Goal: Task Accomplishment & Management: Manage account settings

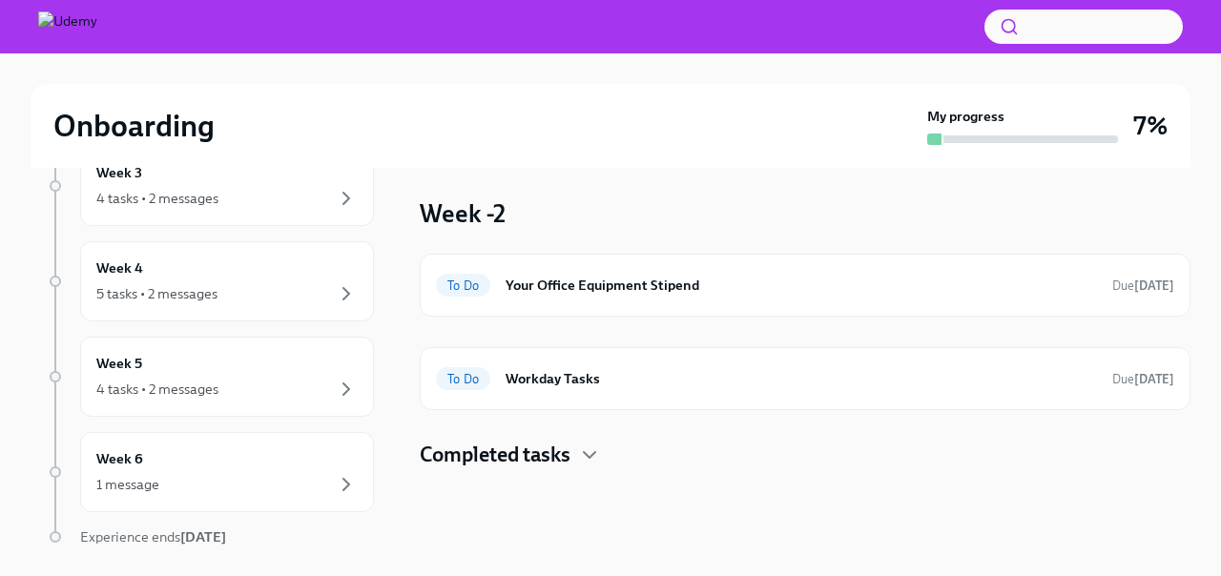
scroll to position [631, 0]
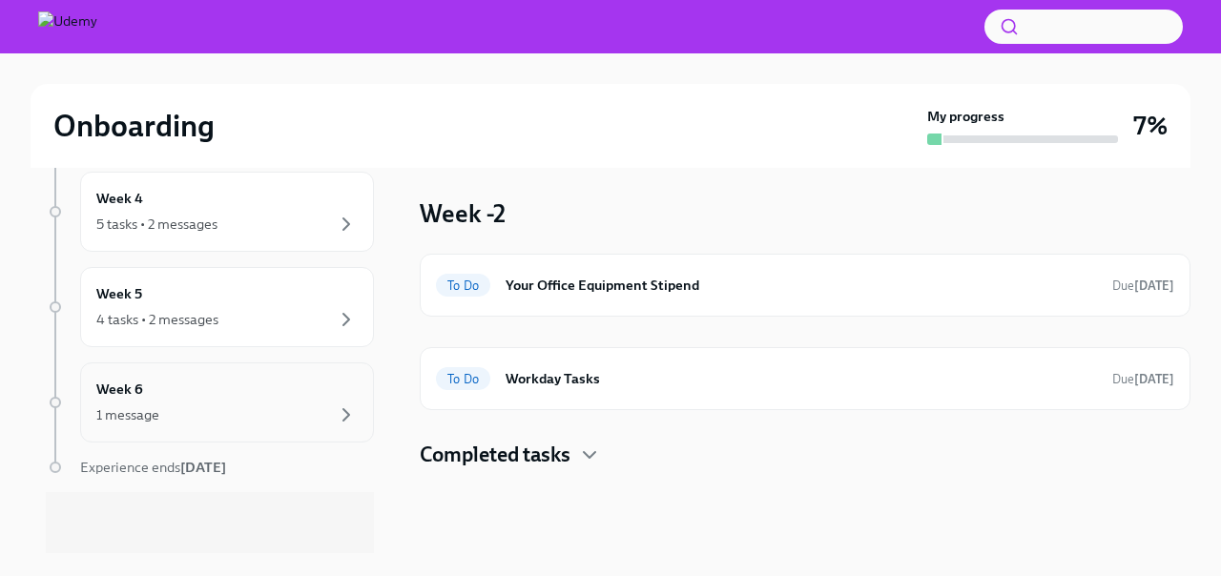
click at [221, 420] on div "1 message" at bounding box center [226, 414] width 261 height 23
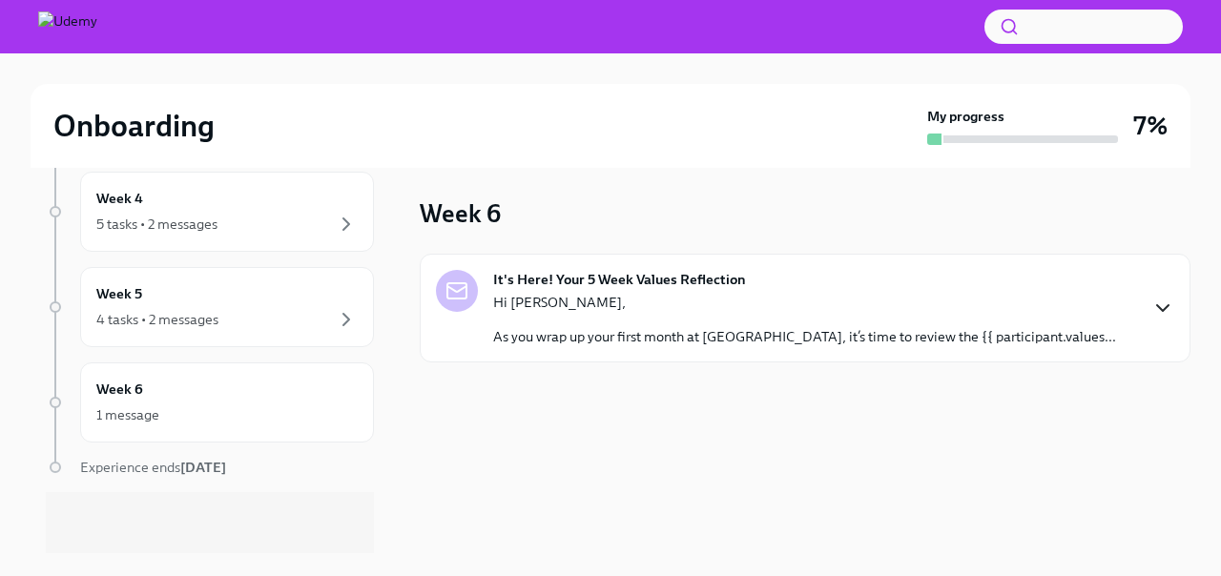
click at [1163, 304] on icon "button" at bounding box center [1162, 308] width 23 height 23
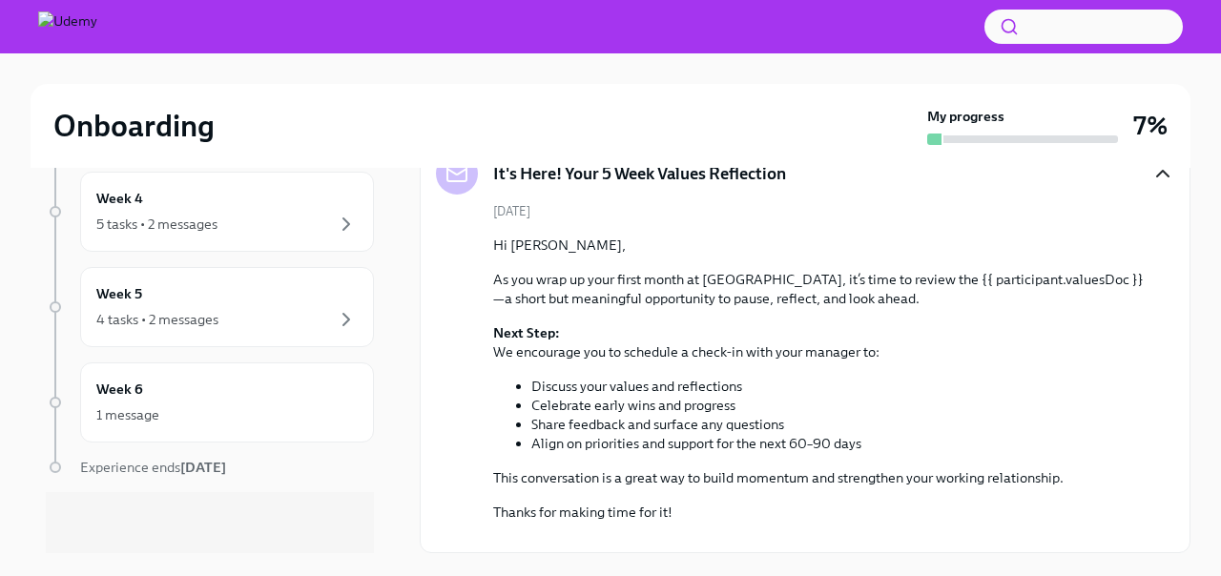
scroll to position [275, 0]
click at [200, 310] on div "4 tasks • 2 messages" at bounding box center [157, 319] width 122 height 19
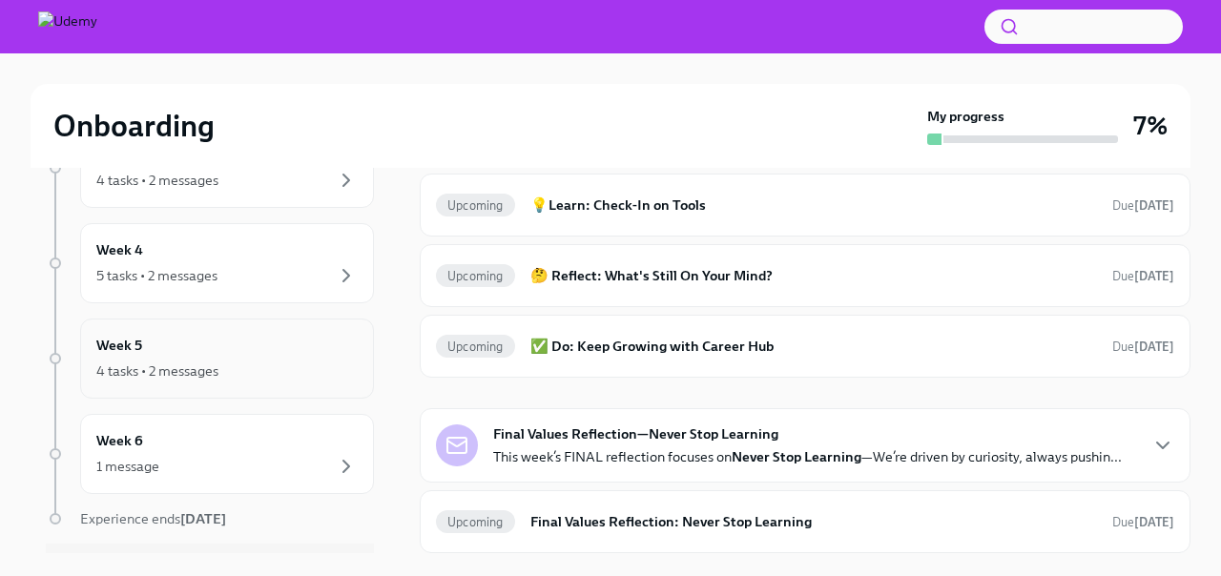
scroll to position [574, 0]
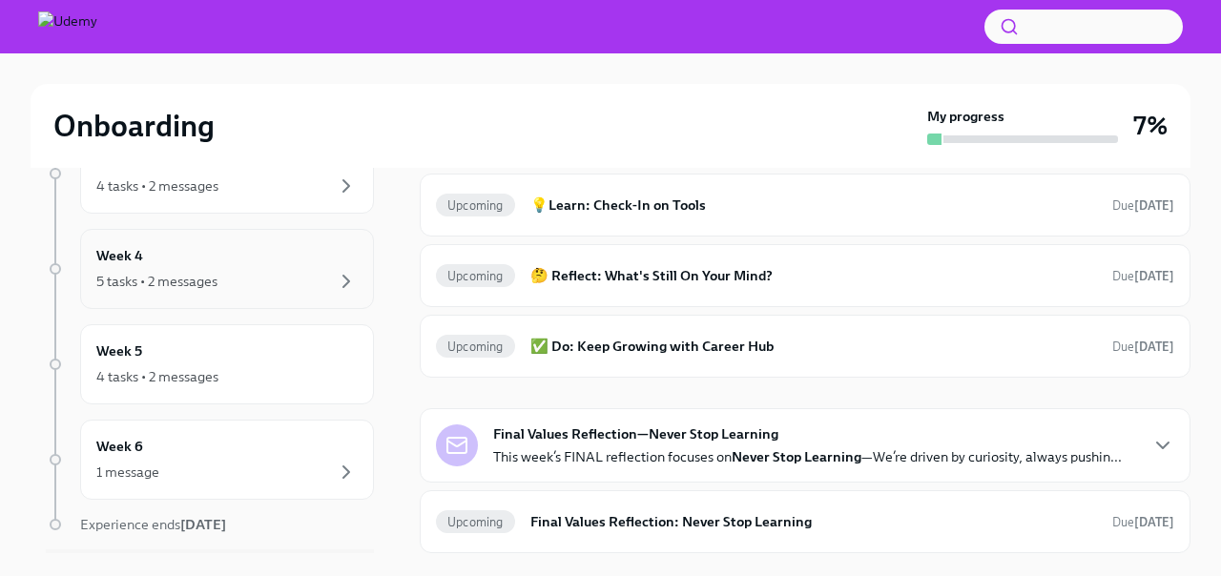
click at [217, 285] on div "5 tasks • 2 messages" at bounding box center [156, 281] width 121 height 19
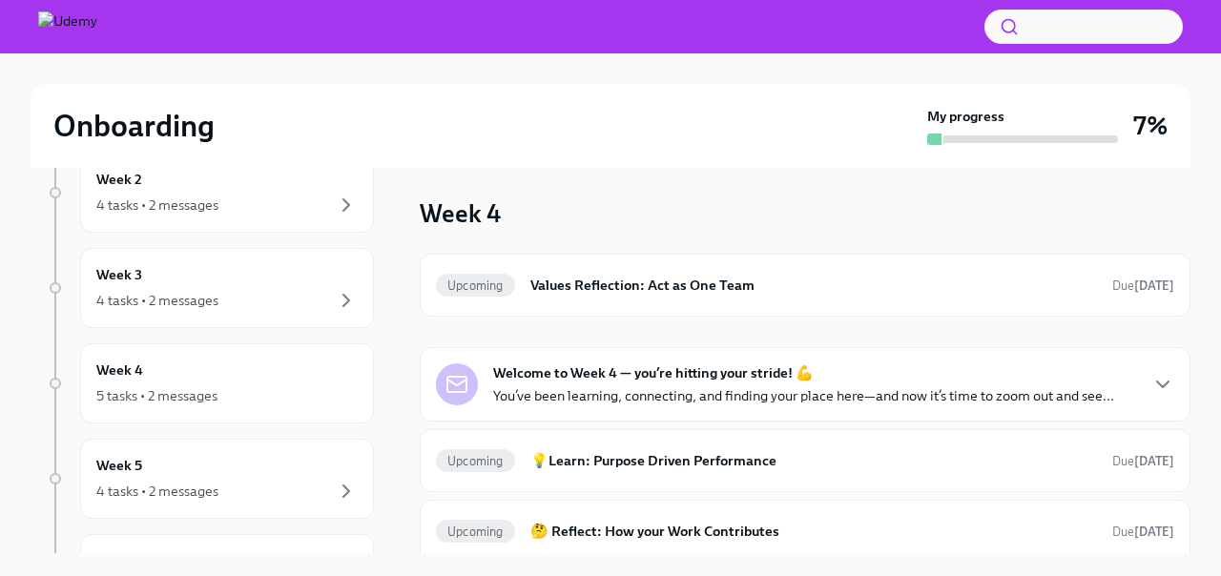
scroll to position [461, 0]
click at [243, 317] on div "Week 3 4 tasks • 2 messages" at bounding box center [227, 287] width 294 height 80
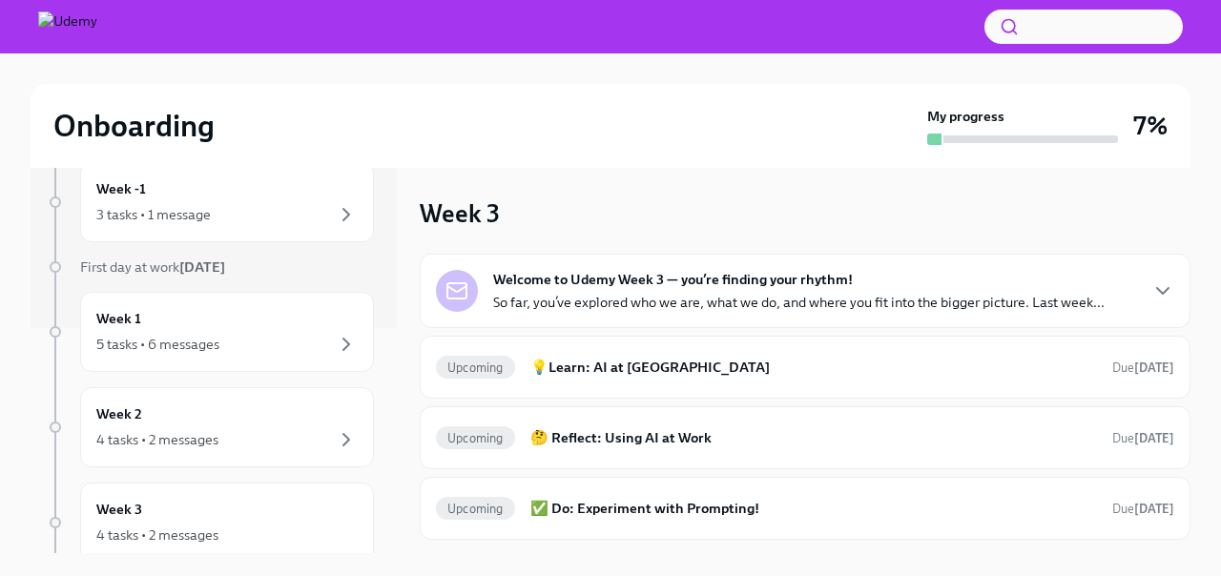
scroll to position [228, 0]
click at [222, 425] on div "4 tasks • 2 messages" at bounding box center [226, 436] width 261 height 23
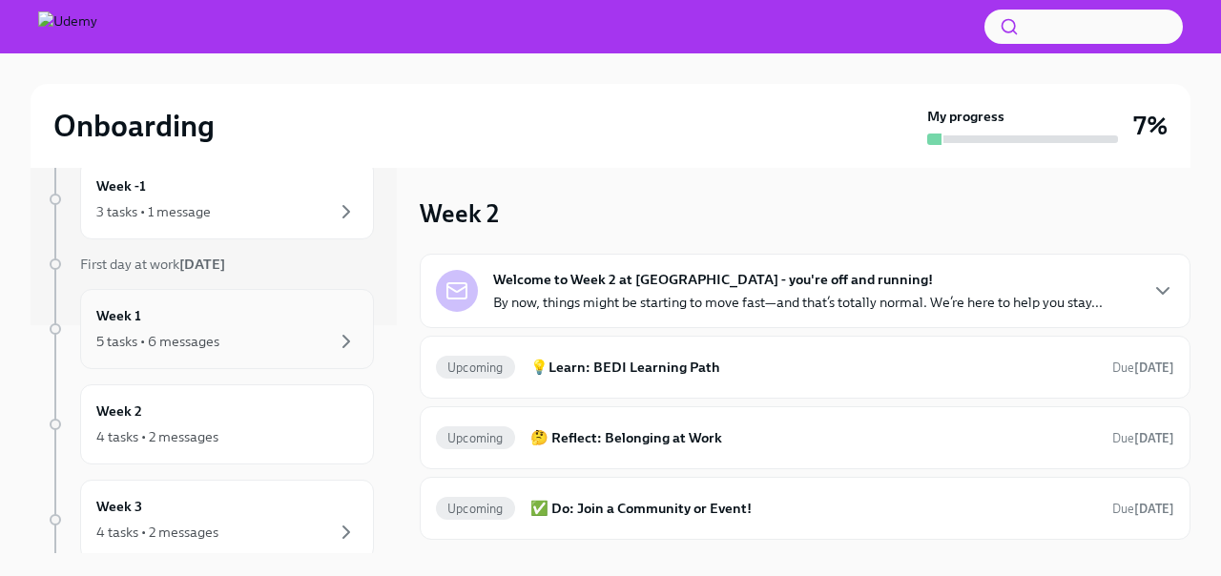
click at [233, 324] on div "Week 1 5 tasks • 6 messages" at bounding box center [226, 329] width 261 height 48
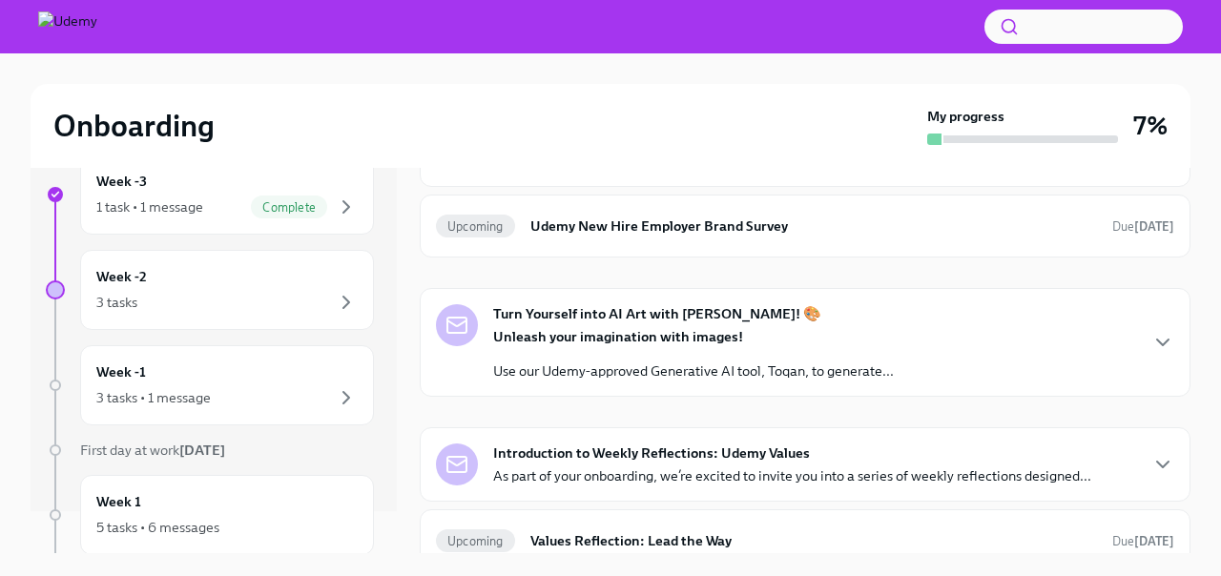
scroll to position [26, 0]
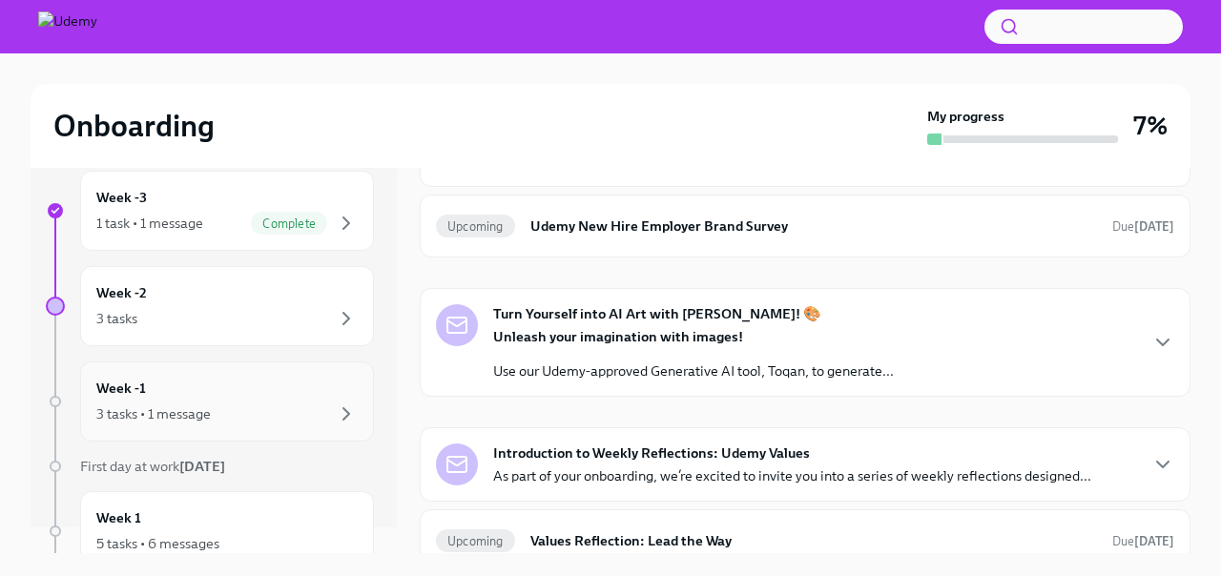
click at [253, 400] on div "Week -1 3 tasks • 1 message" at bounding box center [226, 402] width 261 height 48
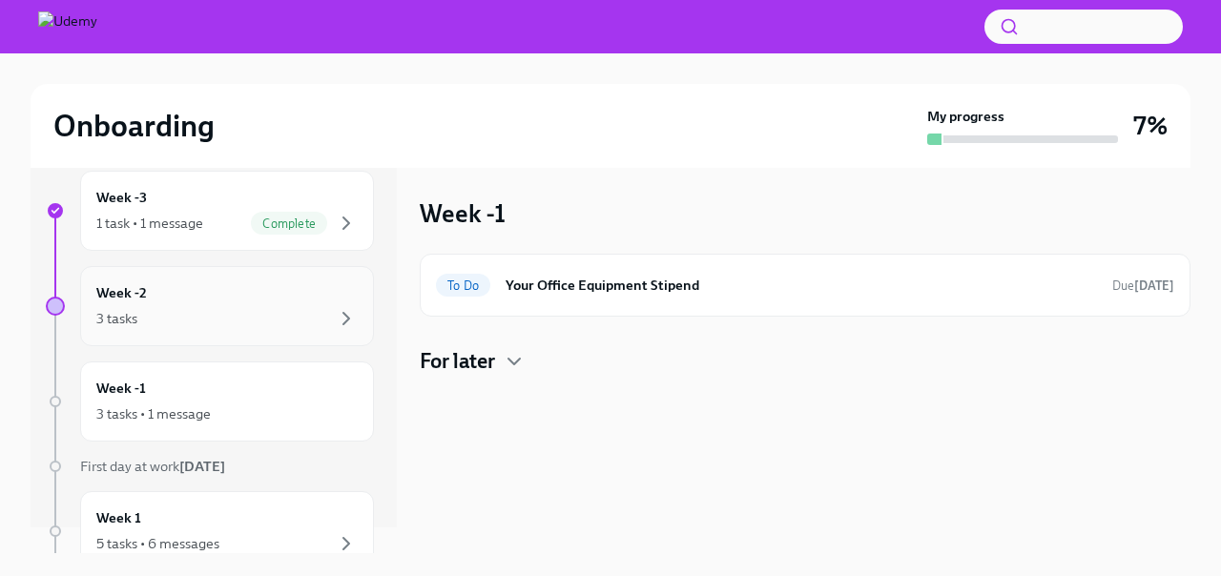
click at [307, 313] on div "3 tasks" at bounding box center [226, 318] width 261 height 23
